Goal: Transaction & Acquisition: Obtain resource

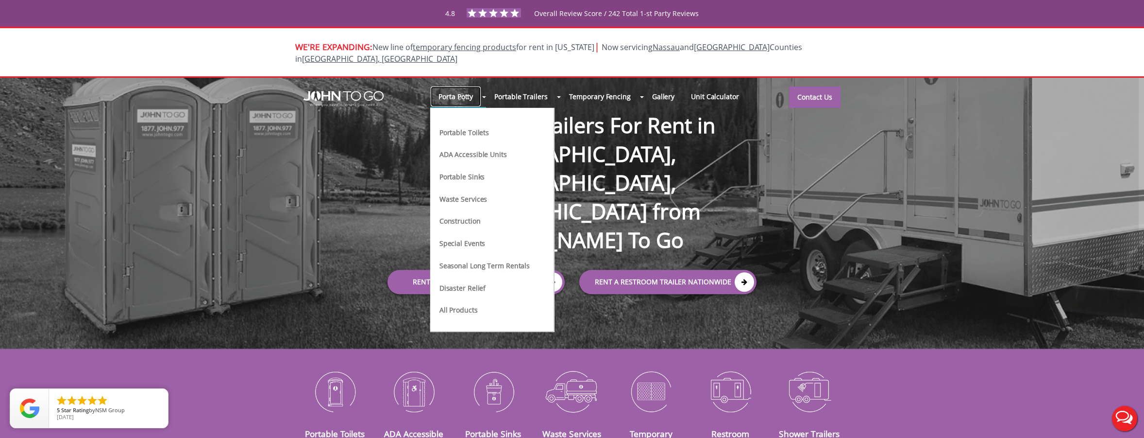
click at [470, 87] on link "Porta Potty" at bounding box center [455, 96] width 51 height 21
click at [471, 126] on li "Portable Toilets" at bounding box center [485, 136] width 92 height 22
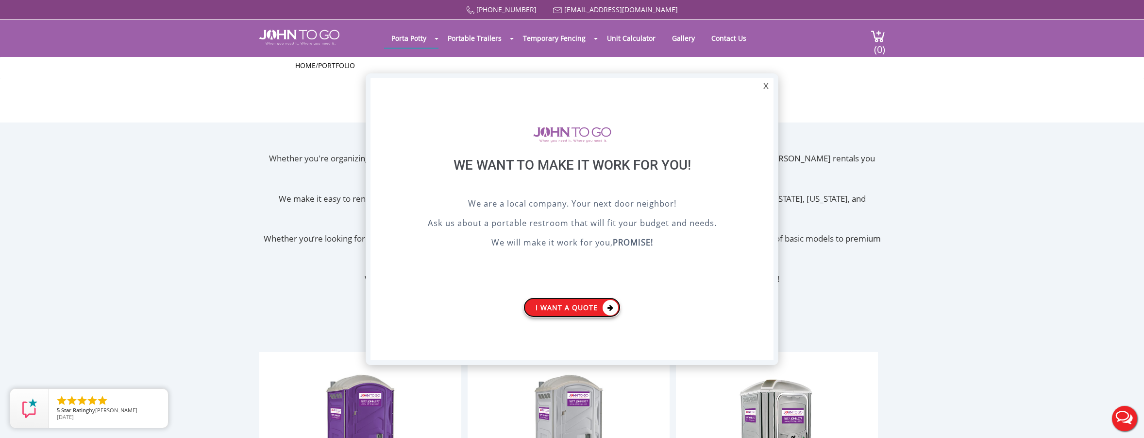
click at [562, 308] on link "I want a Quote" at bounding box center [572, 307] width 97 height 20
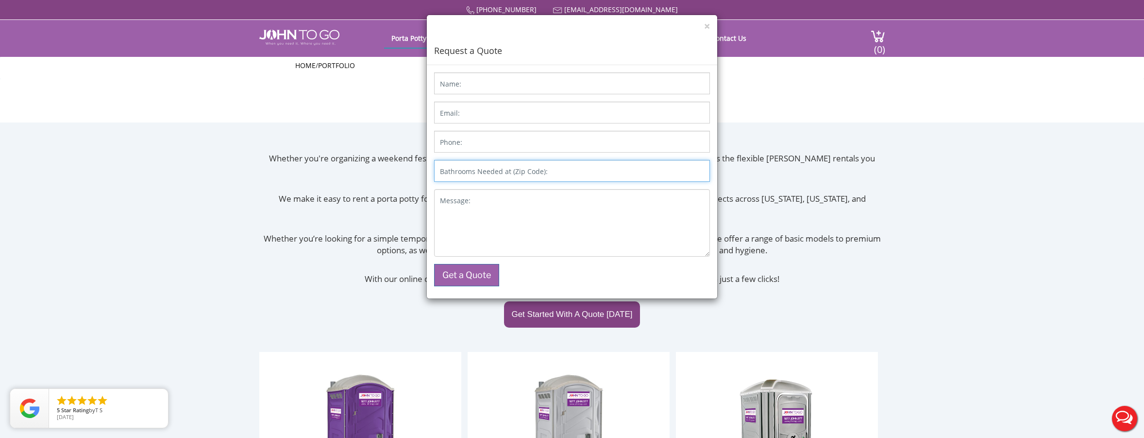
click at [550, 170] on input "Bathrooms Needed at (Zip Code):" at bounding box center [572, 171] width 276 height 22
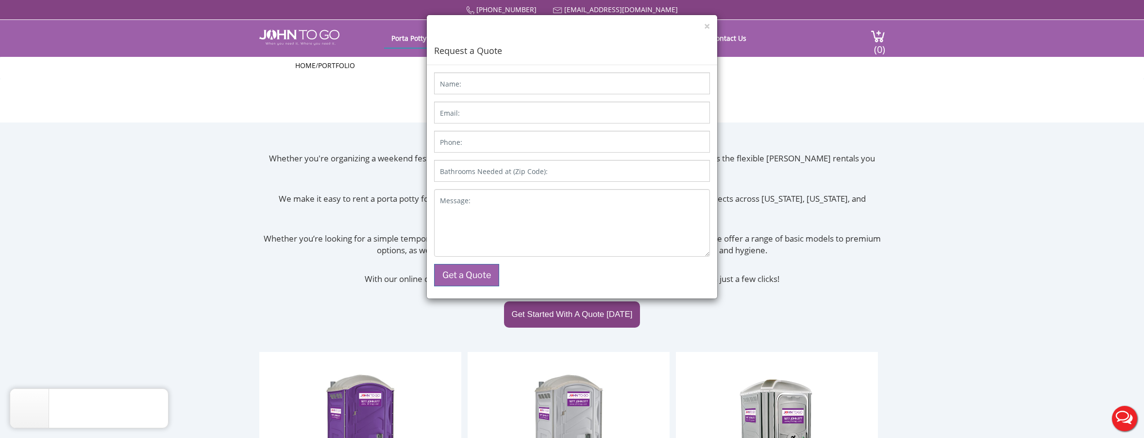
click at [1069, 182] on div "× Request a Quote Name: Email: Phone: Bathrooms Needed at (Zip Code): Message: …" at bounding box center [572, 219] width 1144 height 438
